Goal: Task Accomplishment & Management: Use online tool/utility

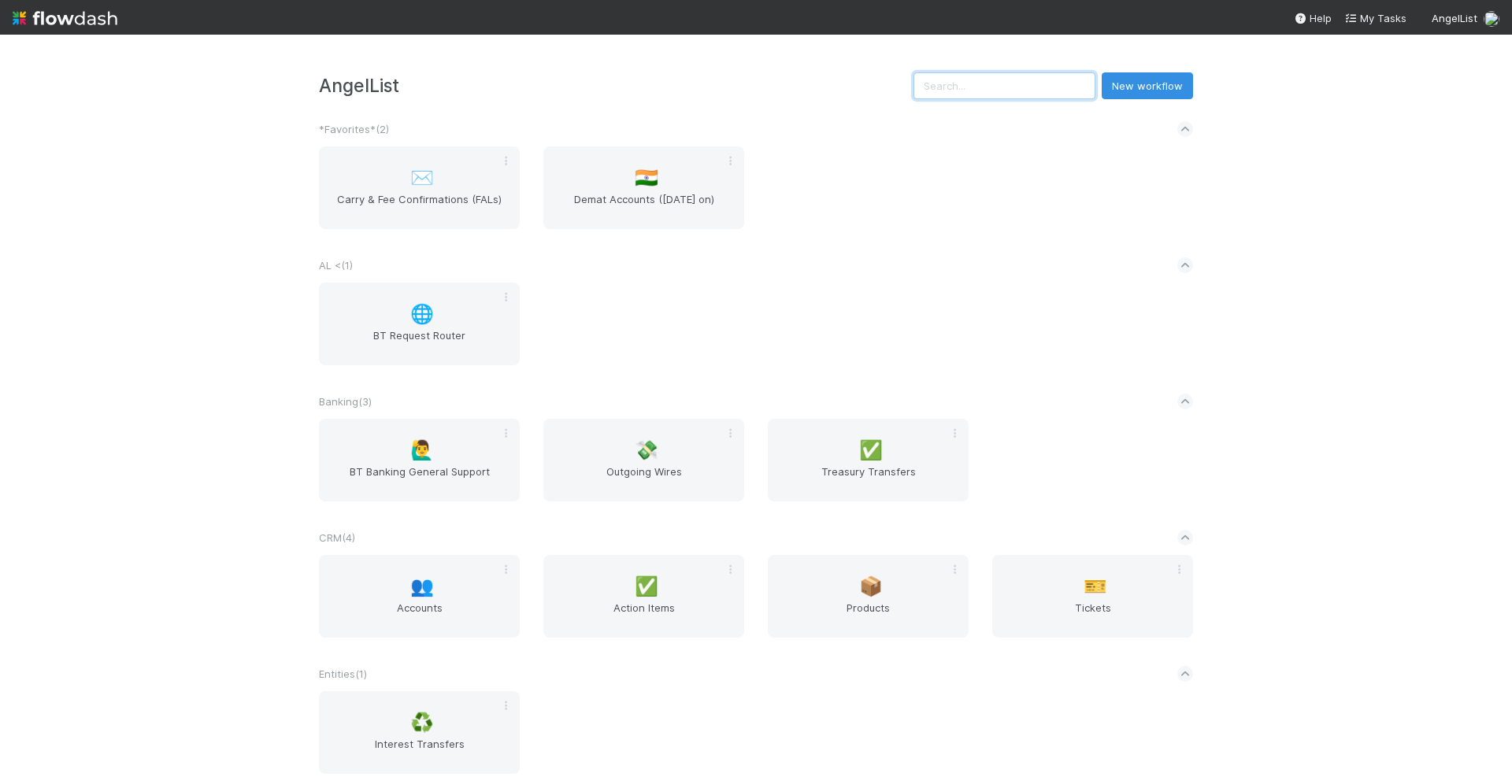
click at [1031, 97] on input "text" at bounding box center [1004, 85] width 182 height 27
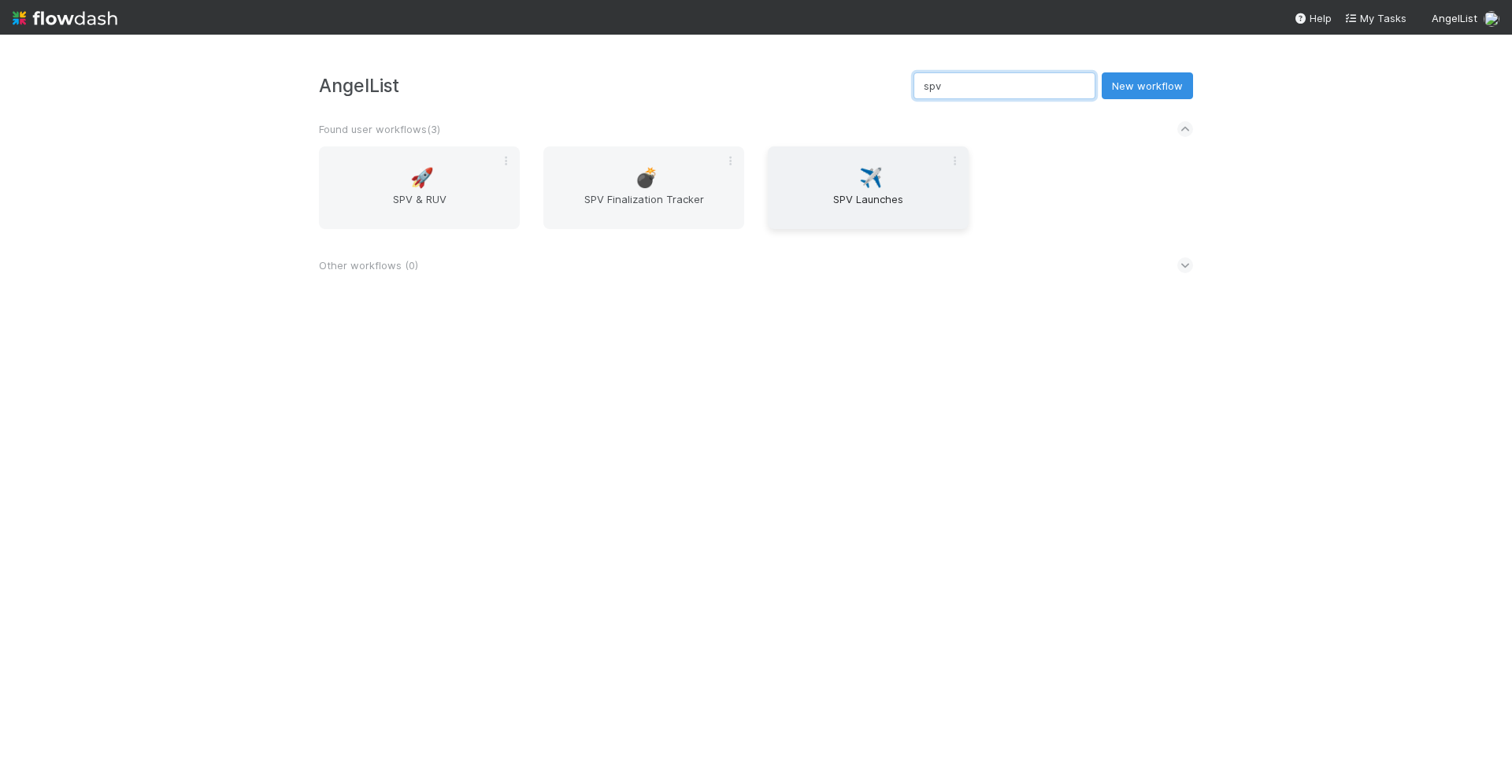
type input "spv"
click at [901, 181] on div "✈️ SPV Launches" at bounding box center [868, 188] width 200 height 83
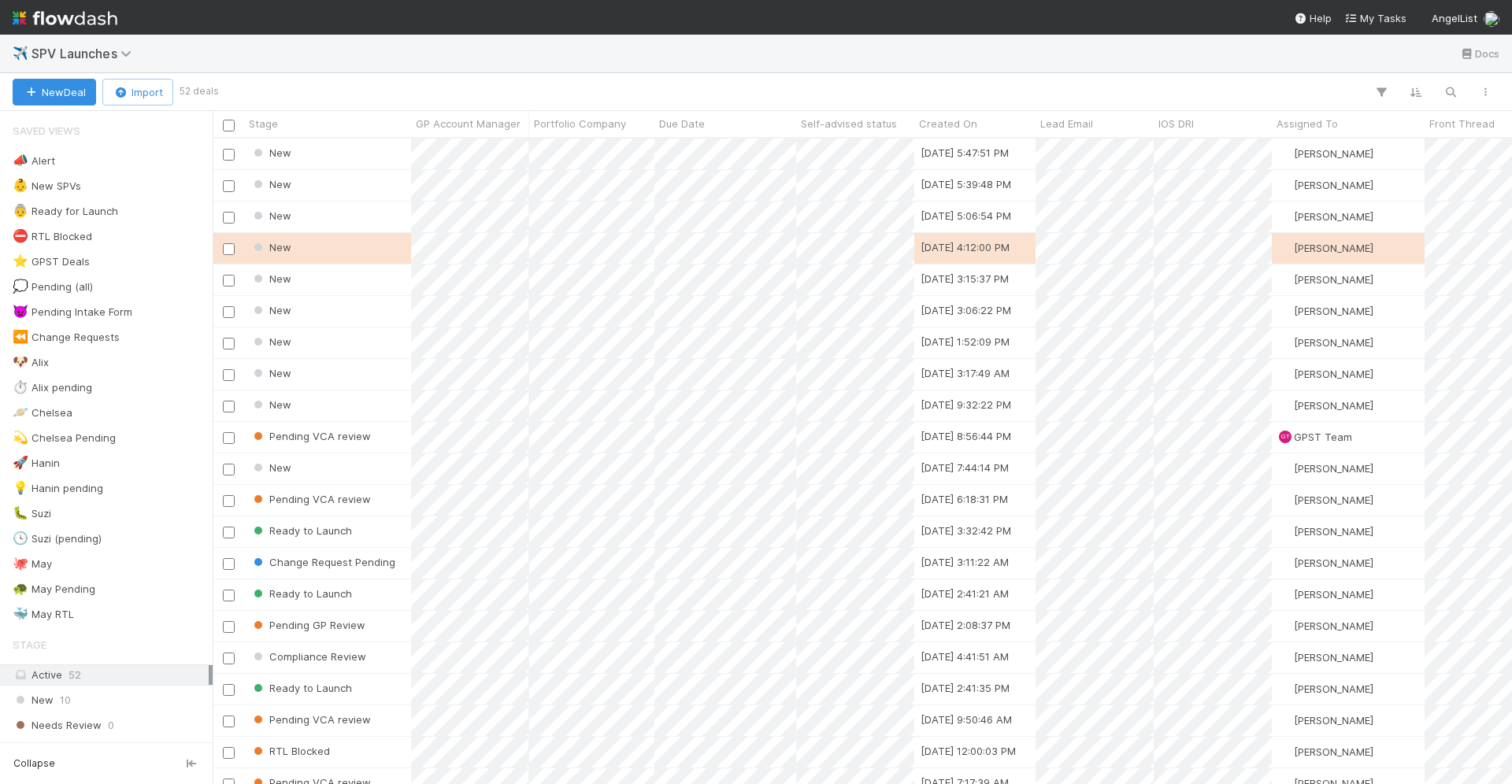
scroll to position [646, 1299]
click at [1448, 88] on icon "button" at bounding box center [1450, 92] width 16 height 14
click at [1353, 70] on input at bounding box center [1370, 66] width 157 height 19
type input "impulse"
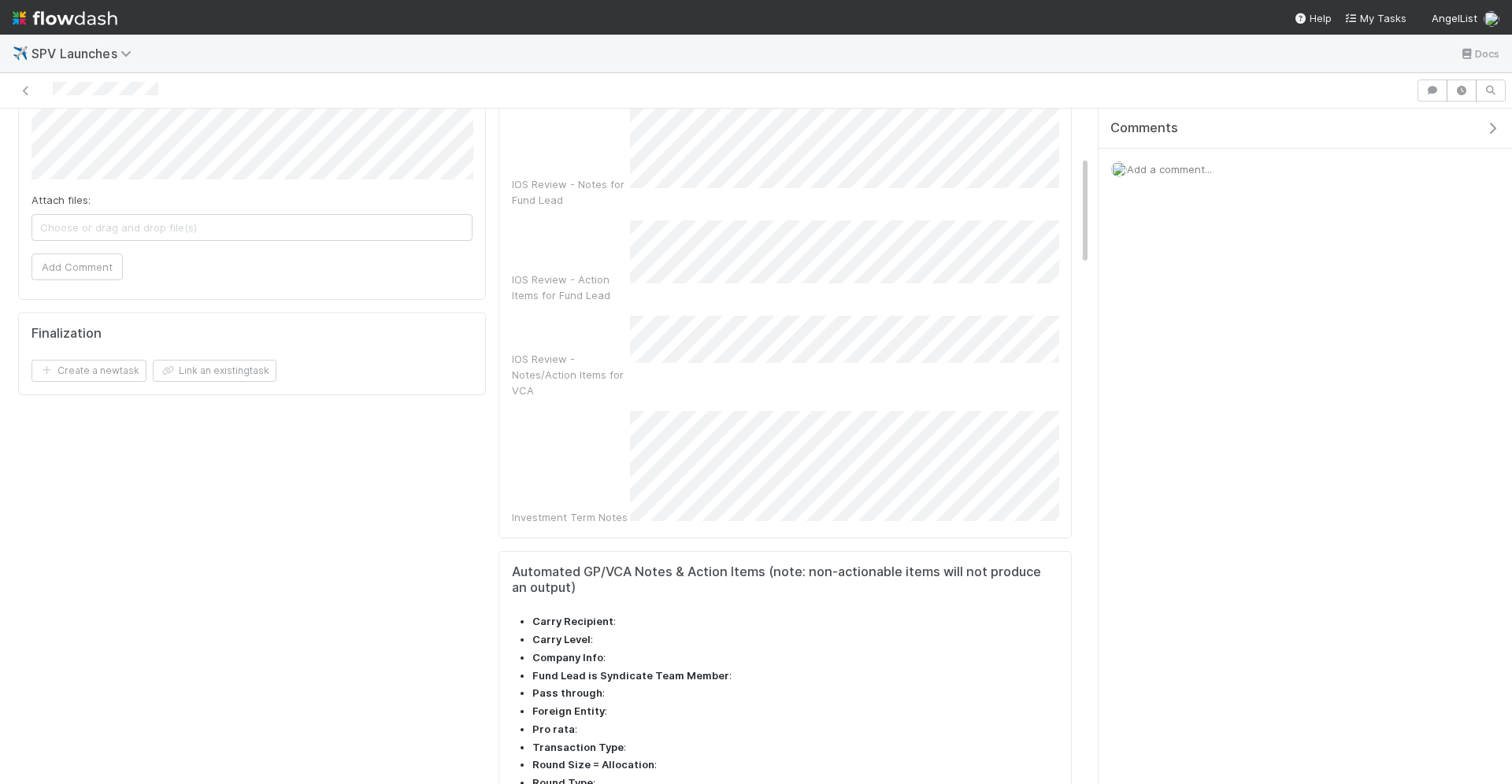
scroll to position [998, 0]
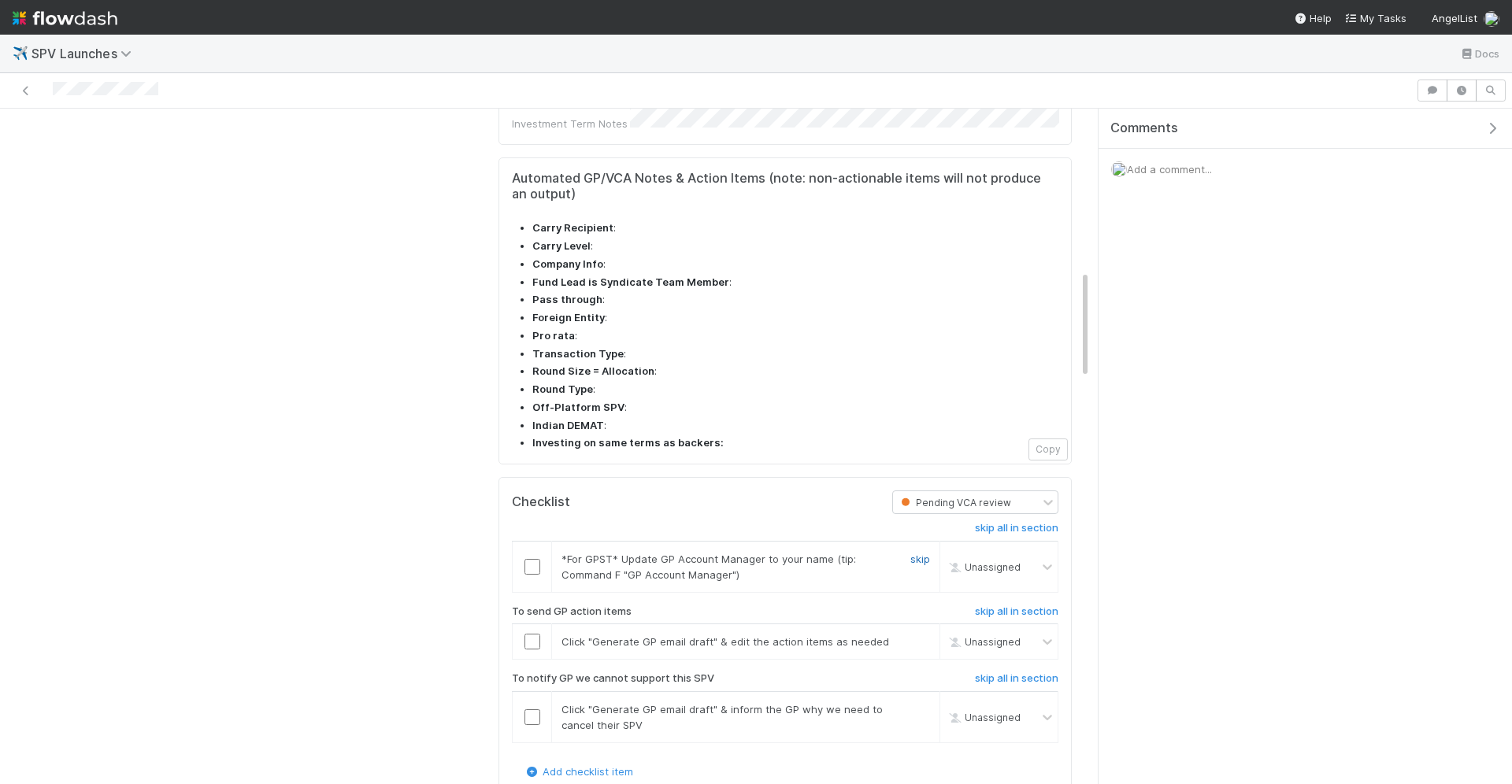
click at [918, 553] on link "skip" at bounding box center [921, 559] width 20 height 13
click at [530, 634] on input "checkbox" at bounding box center [532, 642] width 16 height 16
click at [927, 703] on link "skip" at bounding box center [921, 709] width 20 height 13
click at [920, 703] on link "skip" at bounding box center [921, 709] width 20 height 13
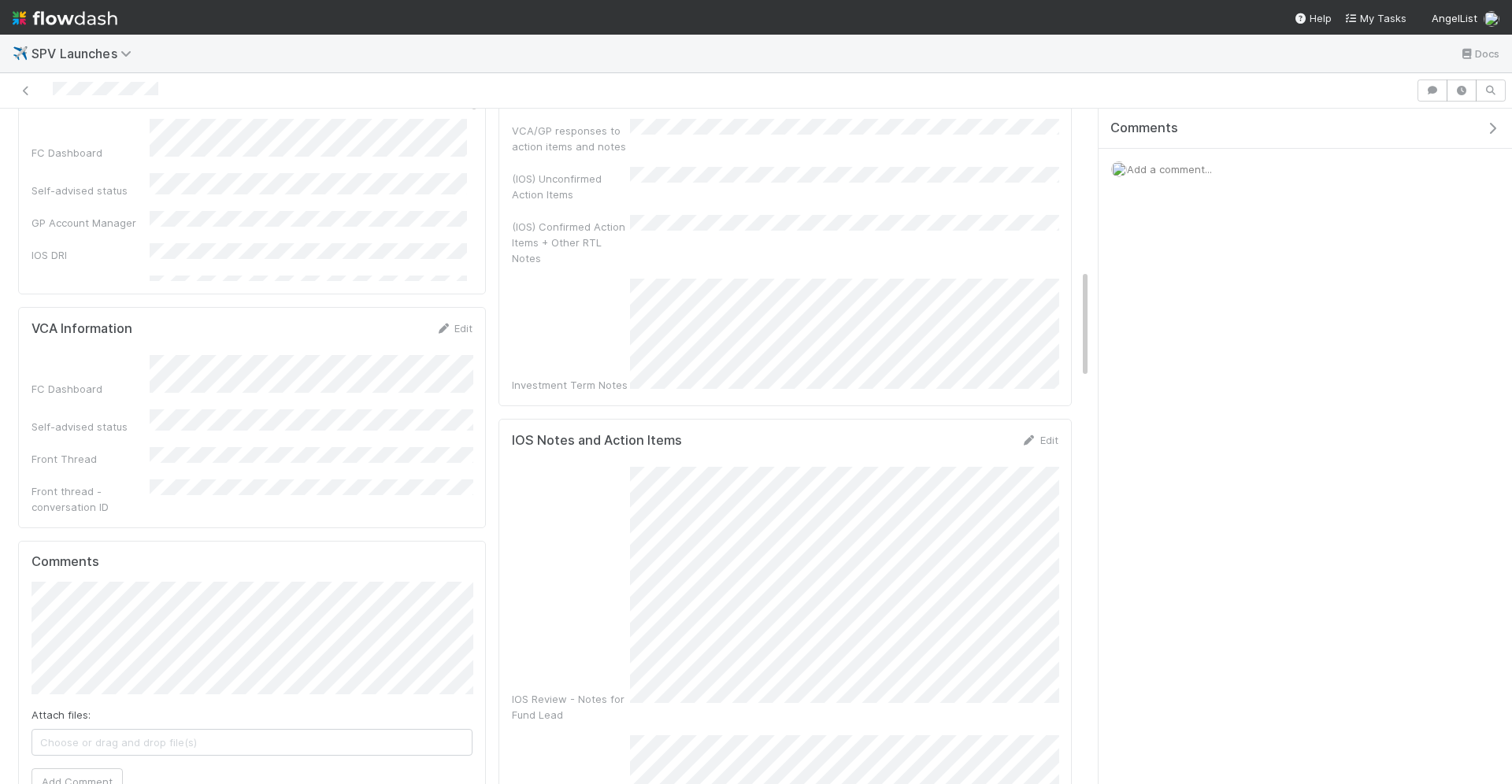
scroll to position [0, 0]
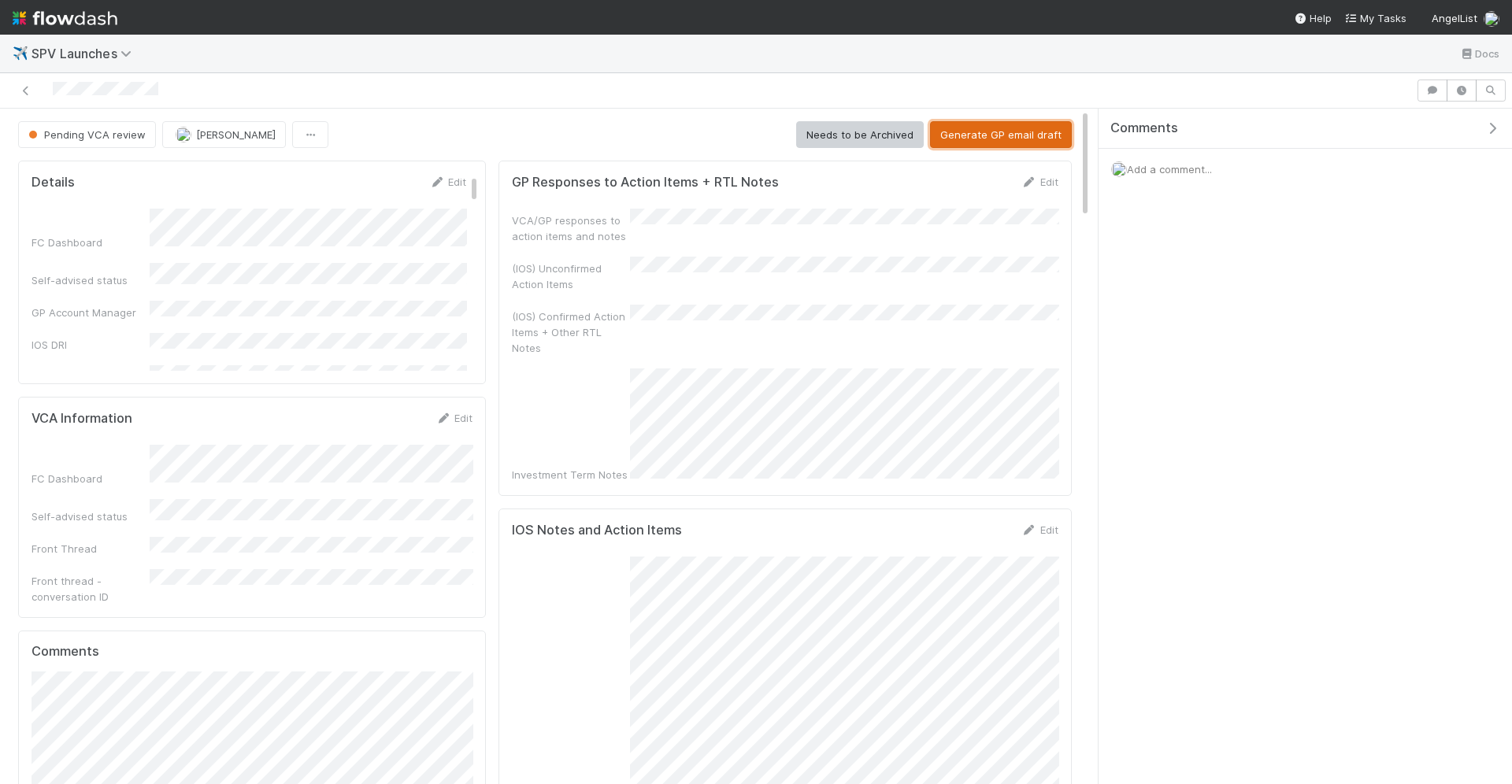
click at [1002, 133] on button "Generate GP email draft" at bounding box center [1001, 134] width 141 height 27
click at [22, 85] on icon at bounding box center [26, 90] width 16 height 10
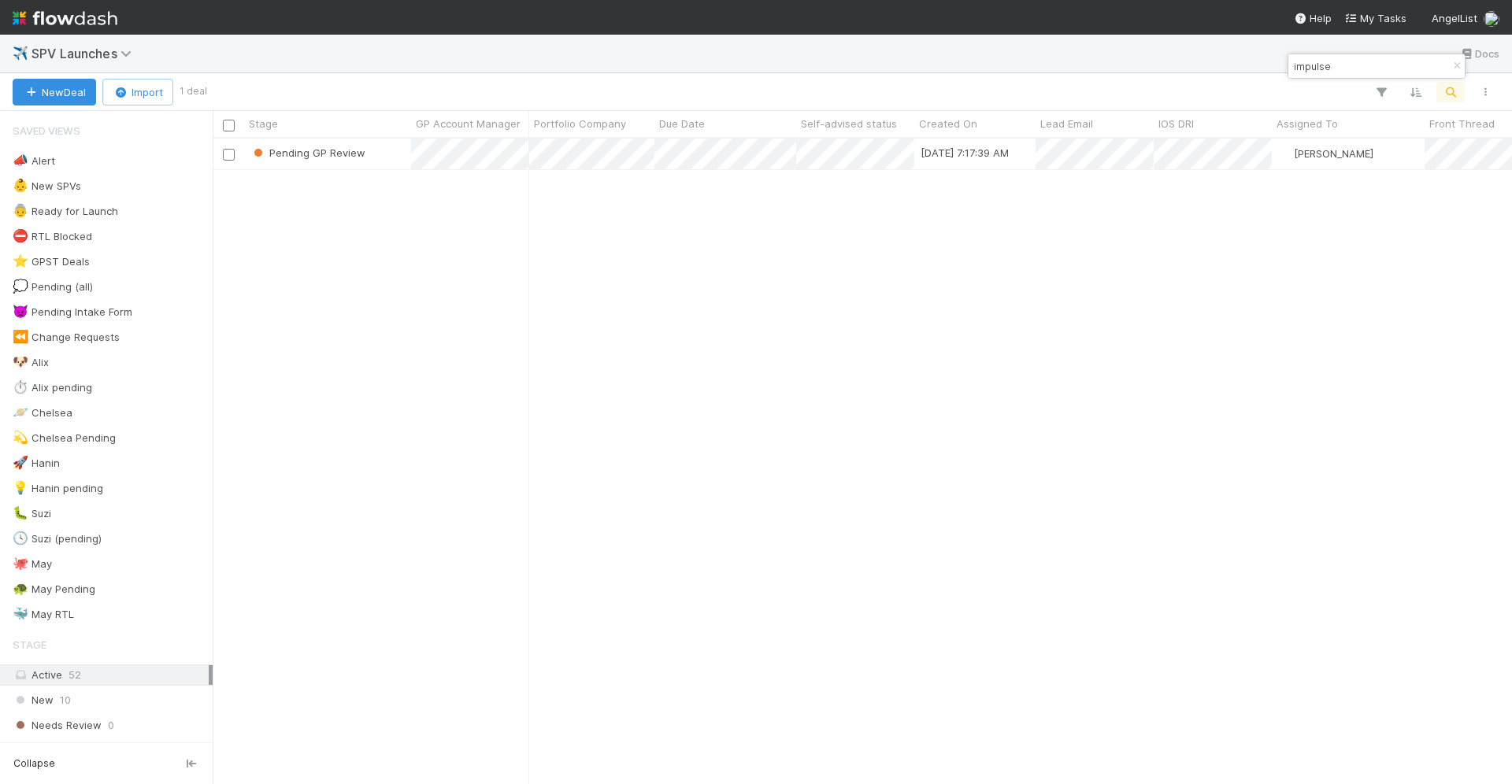
scroll to position [1, 1]
click at [1350, 61] on input "impulse" at bounding box center [1370, 66] width 157 height 19
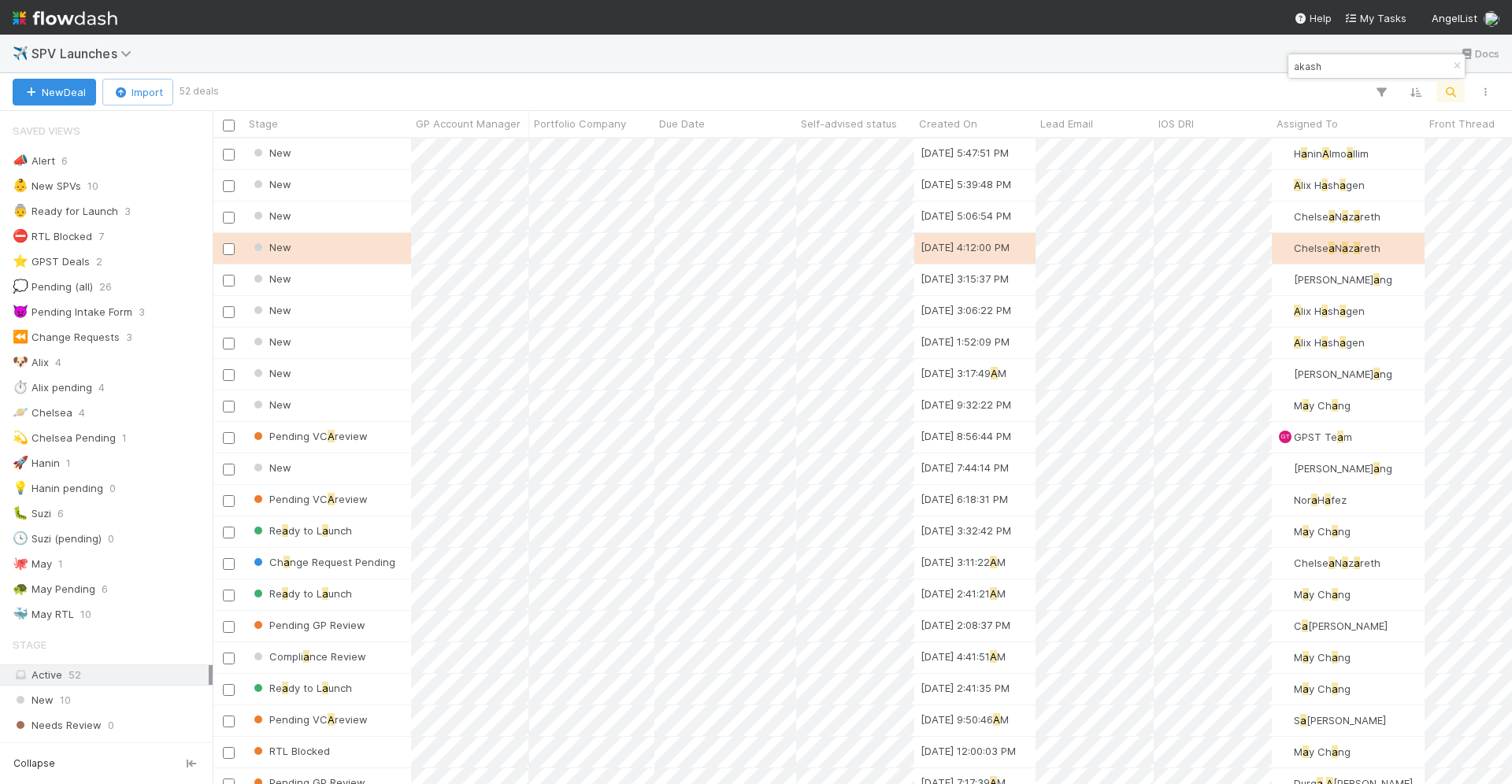
scroll to position [646, 1299]
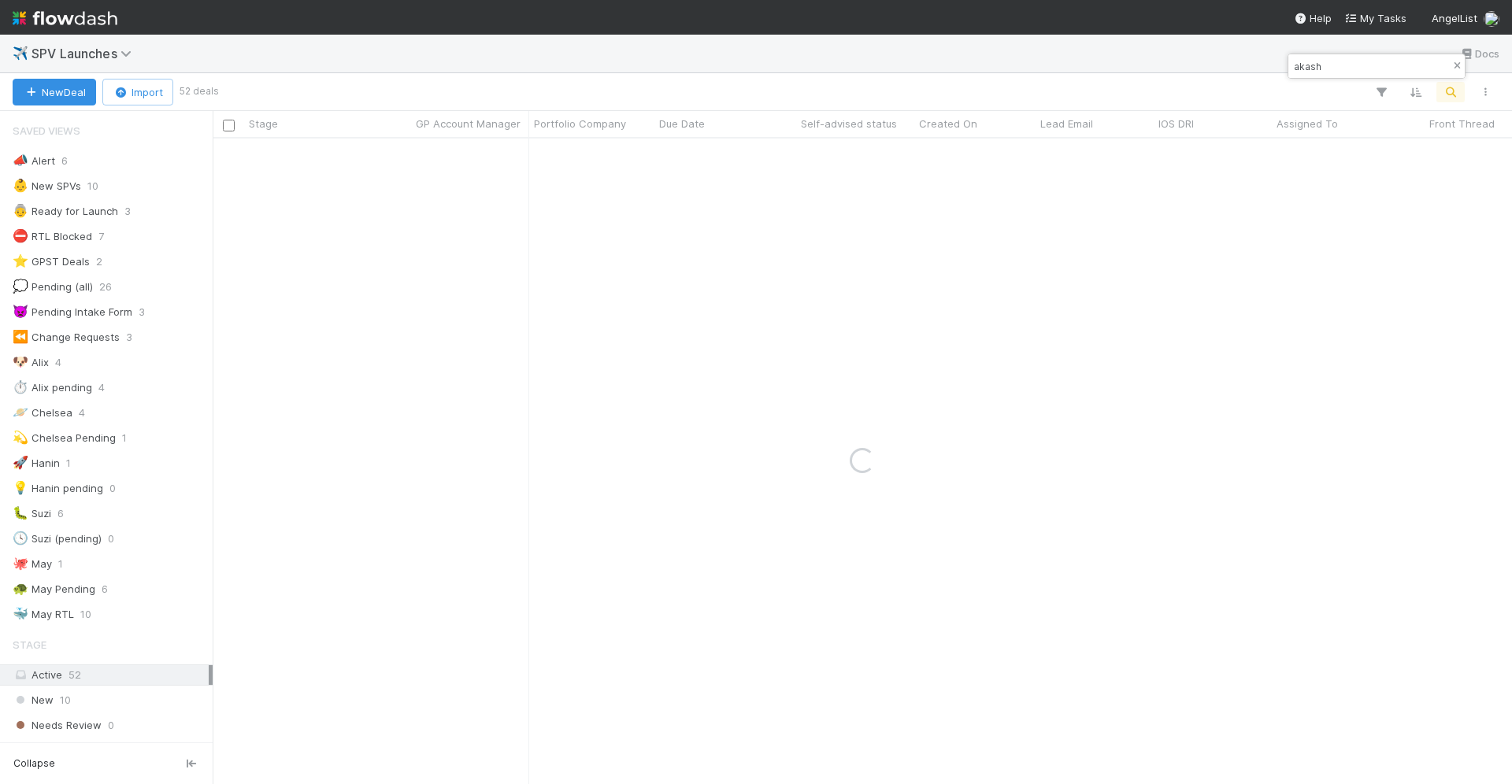
type input "akash"
click at [1453, 60] on button "button" at bounding box center [1457, 66] width 18 height 19
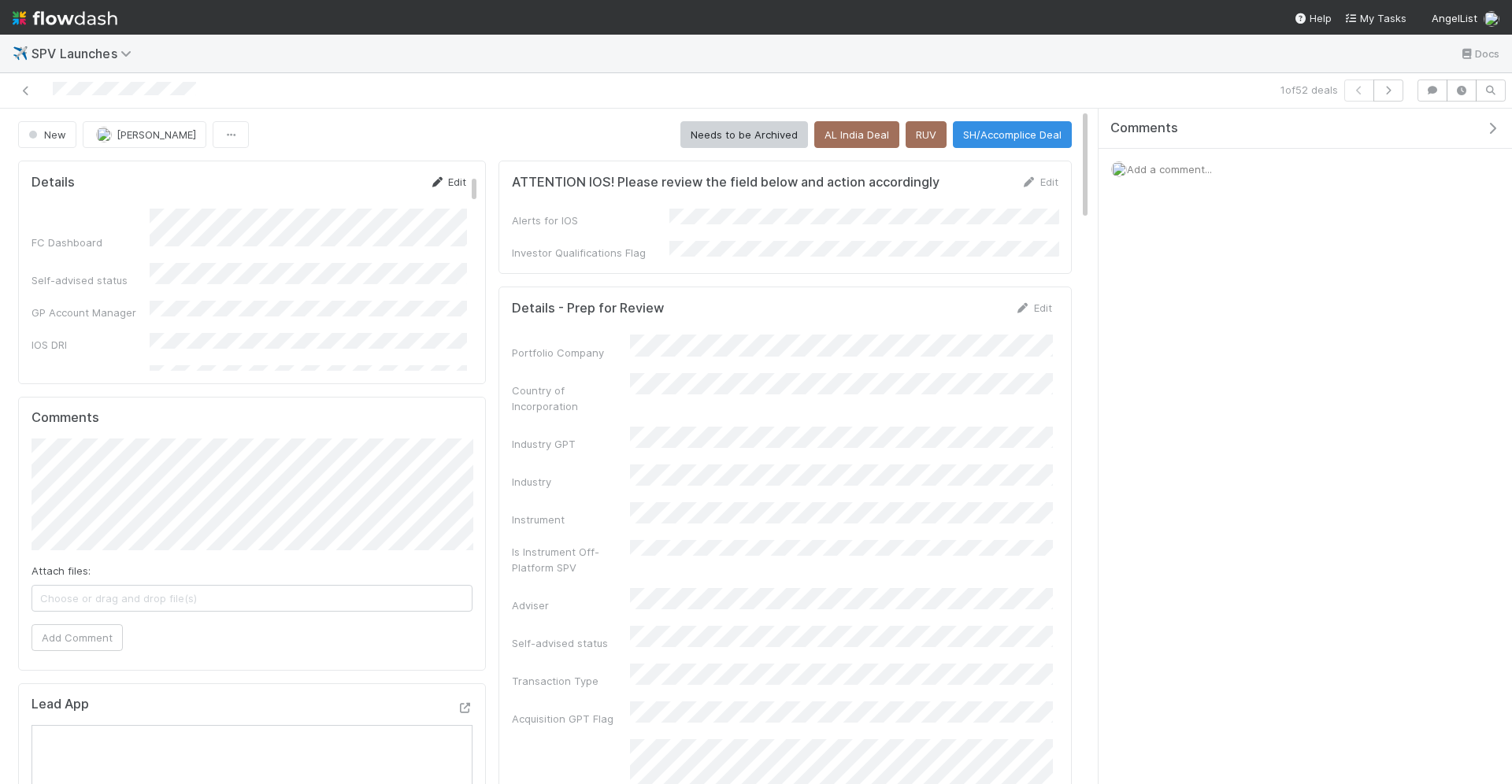
click at [449, 185] on link "Edit" at bounding box center [448, 182] width 37 height 13
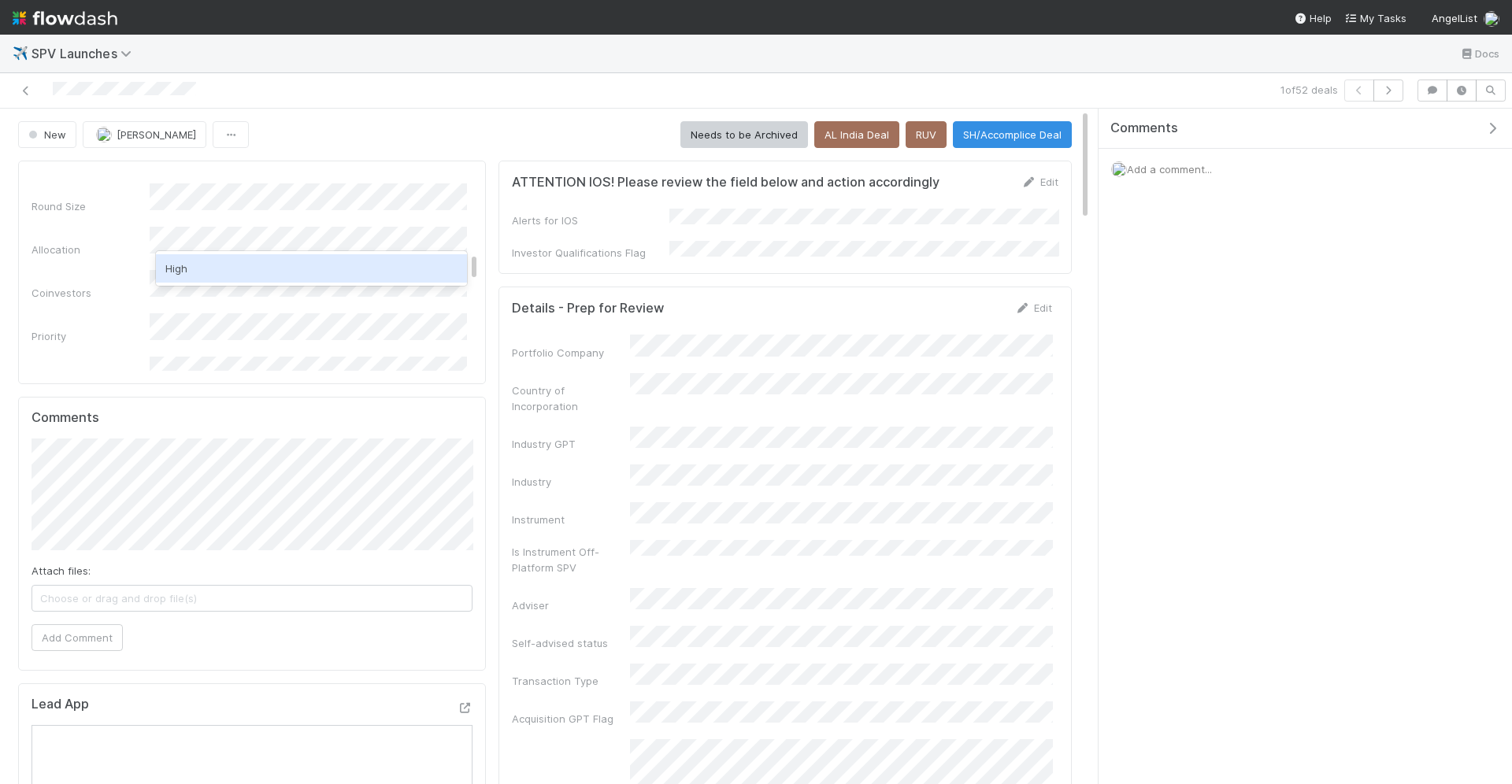
click at [302, 271] on div "High" at bounding box center [311, 268] width 311 height 28
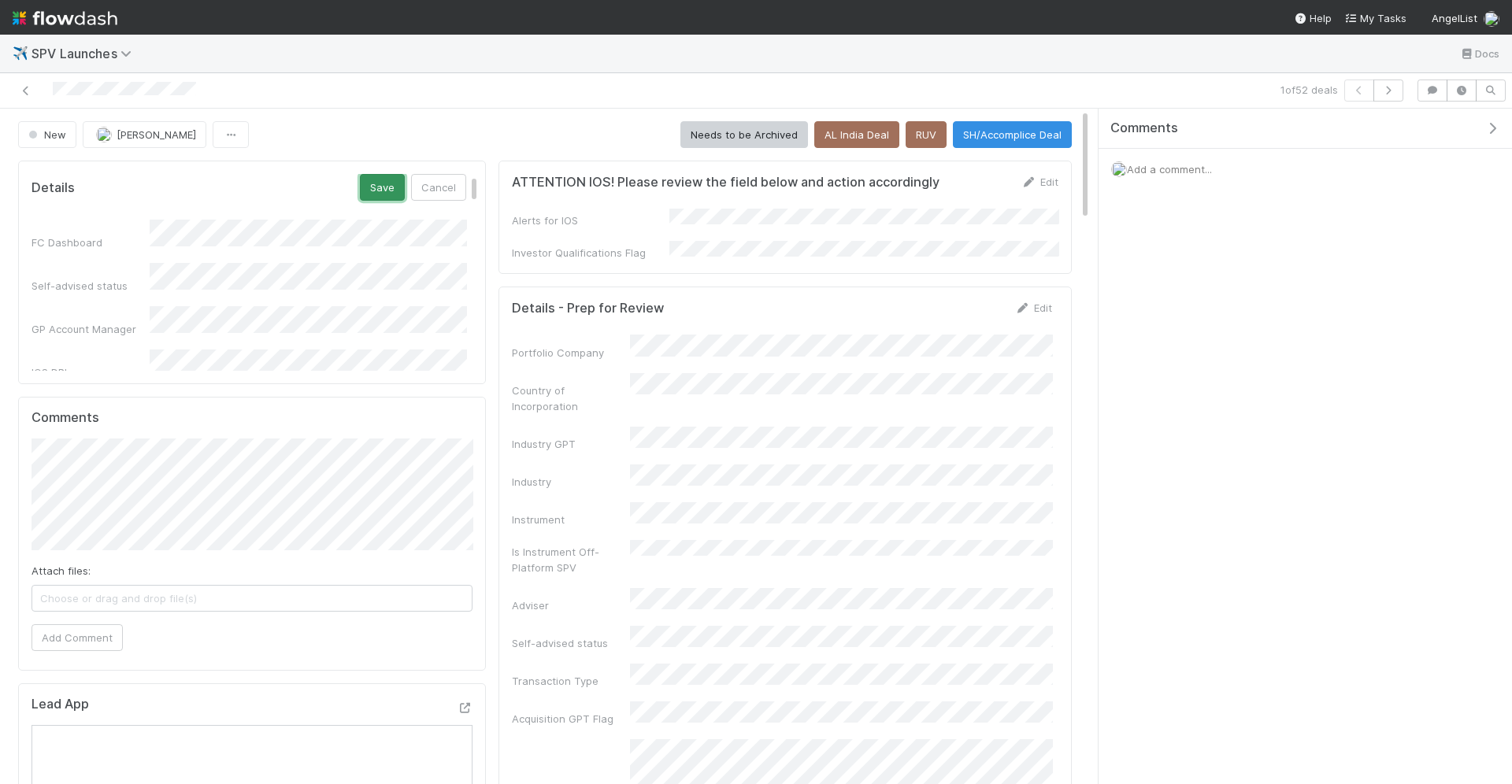
click at [380, 189] on button "Save" at bounding box center [382, 187] width 45 height 27
